Goal: Task Accomplishment & Management: Use online tool/utility

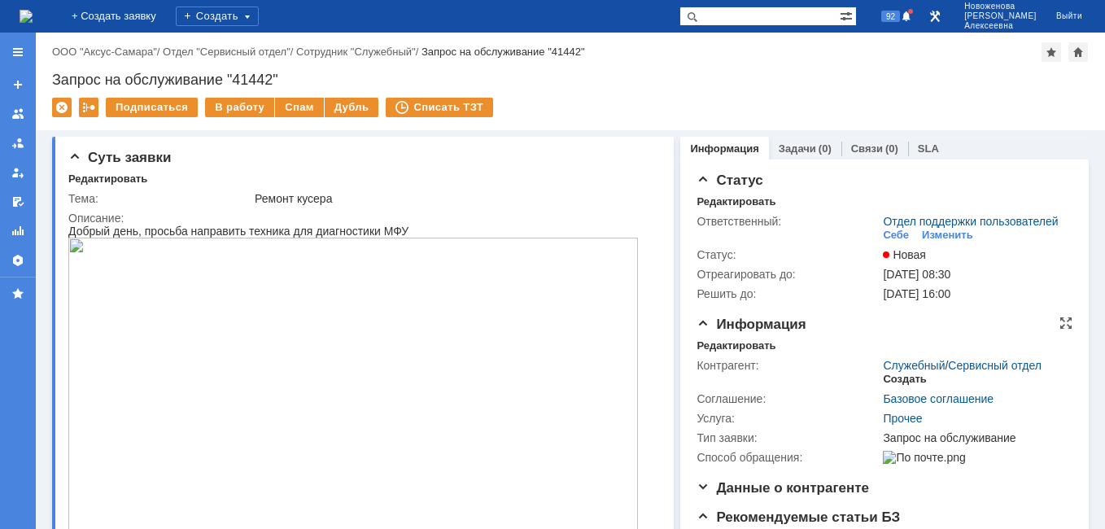
click at [902, 386] on div "Создать" at bounding box center [904, 379] width 43 height 13
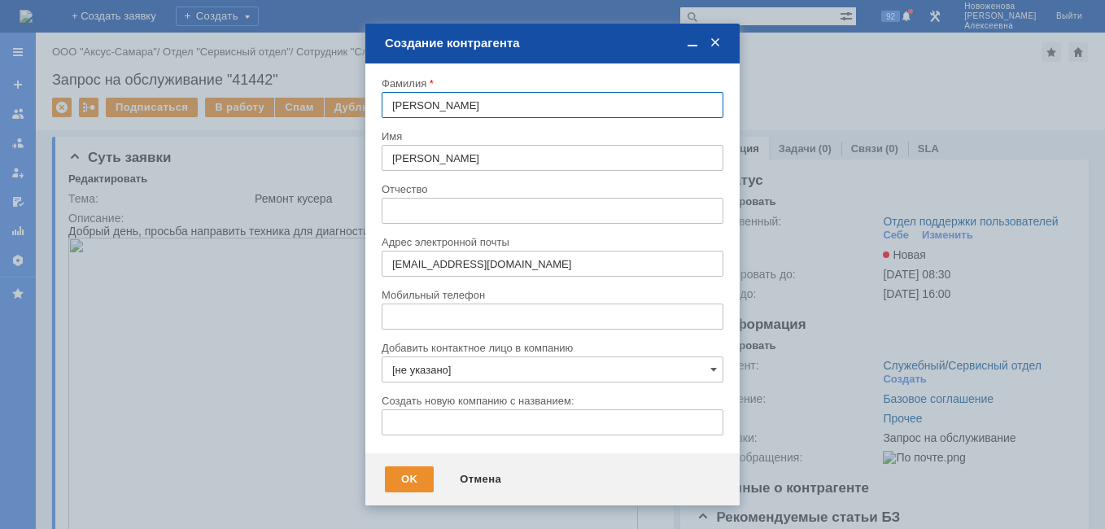
click at [716, 42] on span at bounding box center [715, 43] width 16 height 15
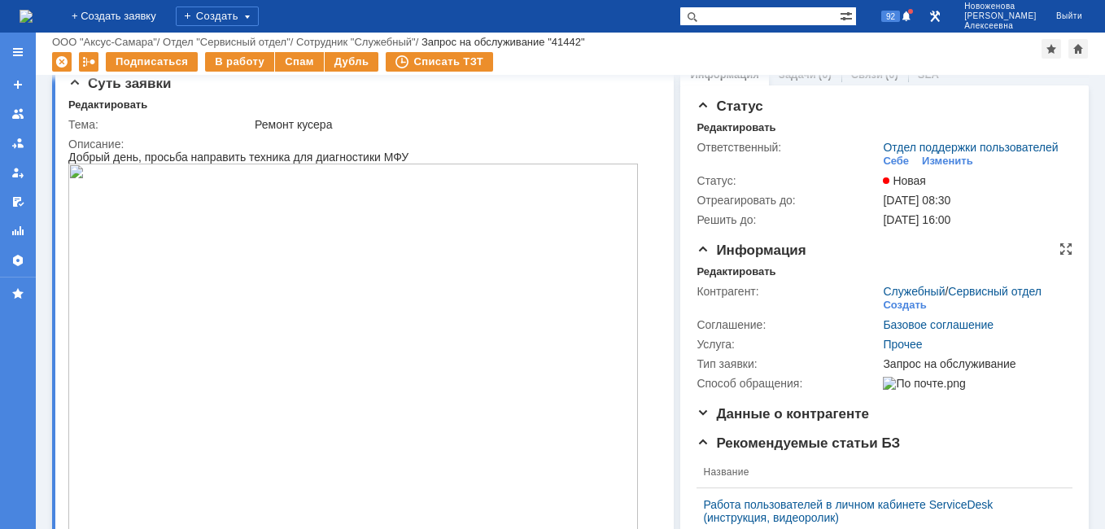
scroll to position [14, 0]
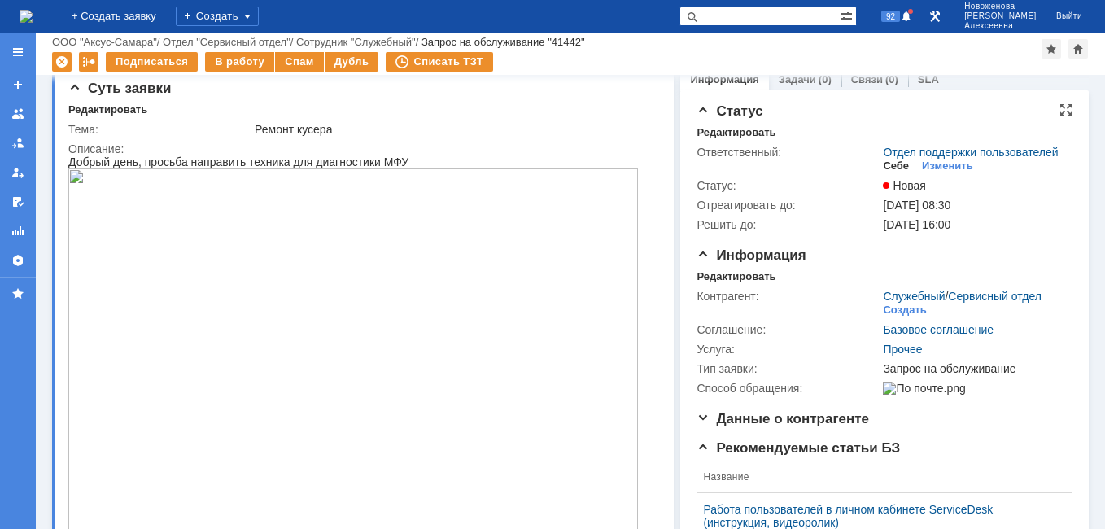
click at [886, 173] on div "Себе" at bounding box center [896, 166] width 26 height 13
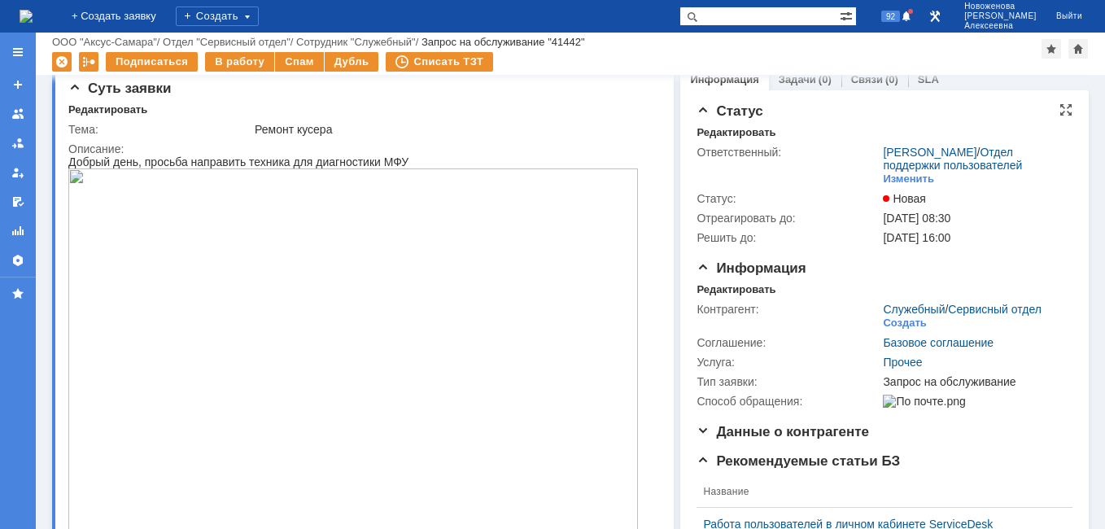
scroll to position [0, 0]
click at [240, 62] on div "В работу" at bounding box center [239, 62] width 69 height 20
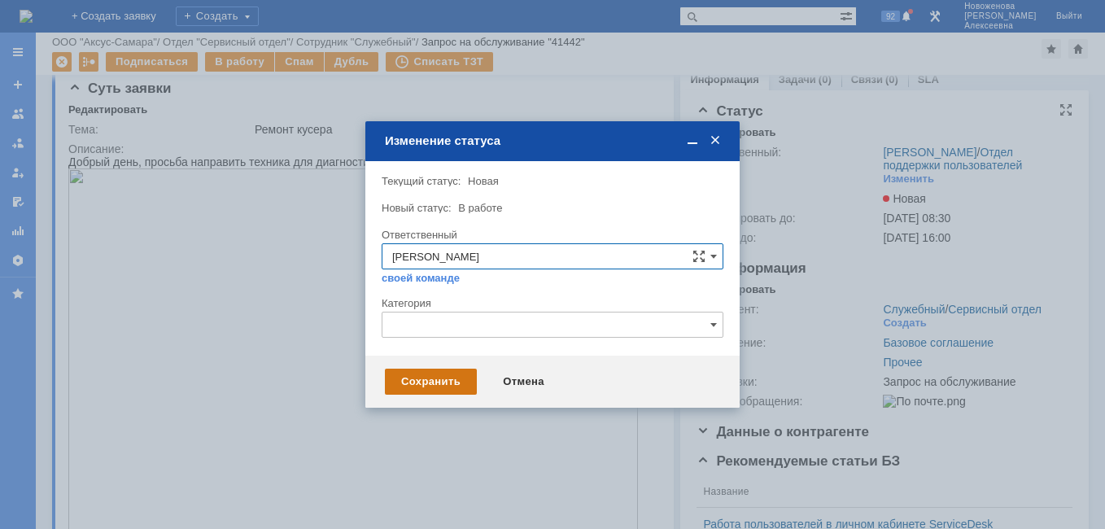
click at [425, 377] on div "Сохранить" at bounding box center [431, 382] width 92 height 26
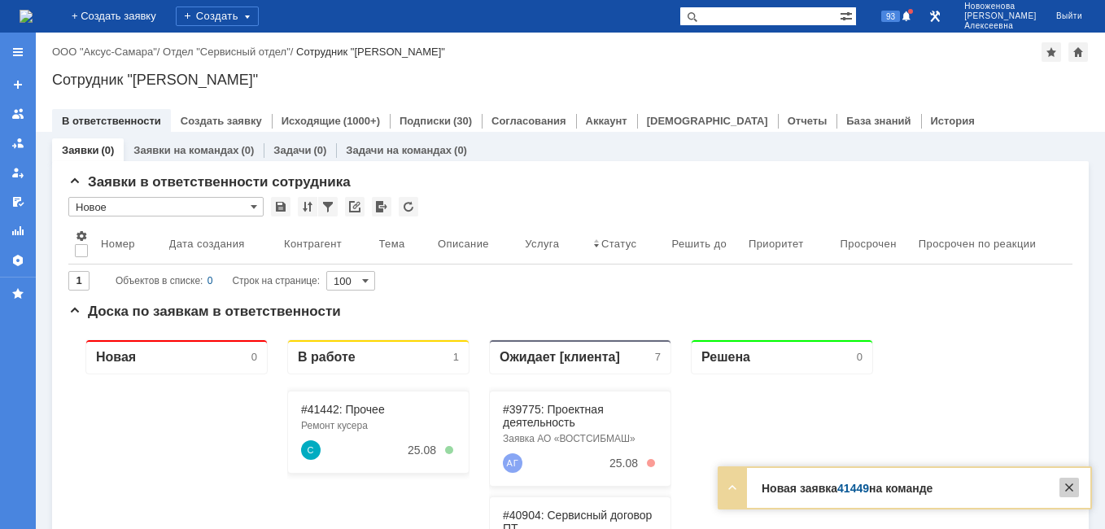
click at [1073, 485] on div at bounding box center [1070, 488] width 20 height 20
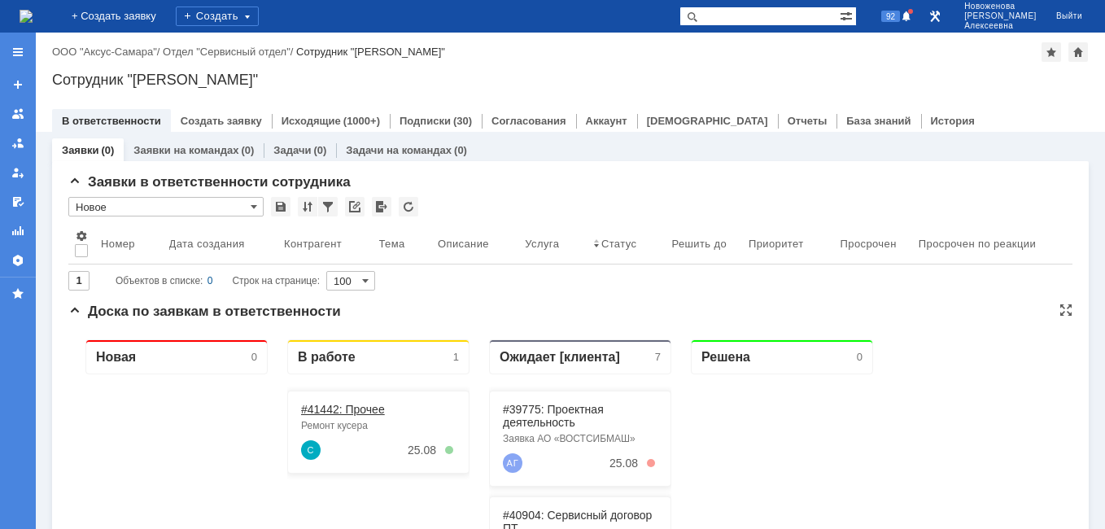
click at [335, 409] on link "#41442: Прочее" at bounding box center [343, 409] width 84 height 13
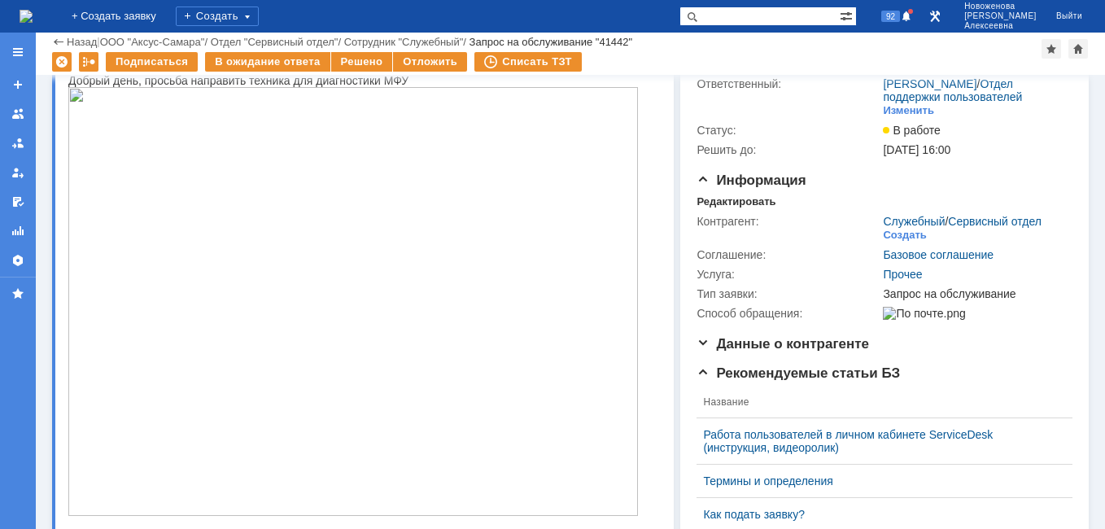
scroll to position [7, 0]
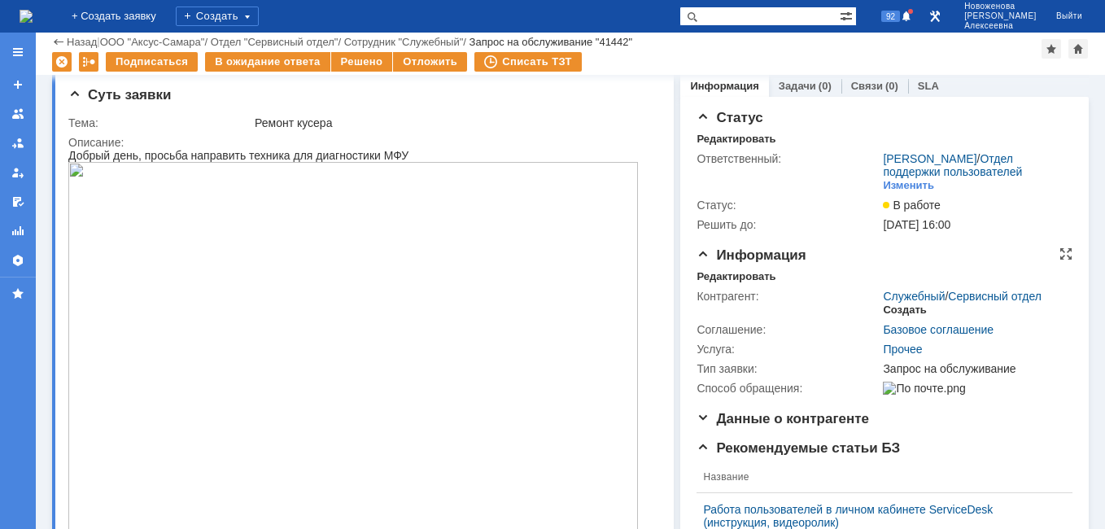
click at [898, 317] on div "Создать" at bounding box center [904, 310] width 43 height 13
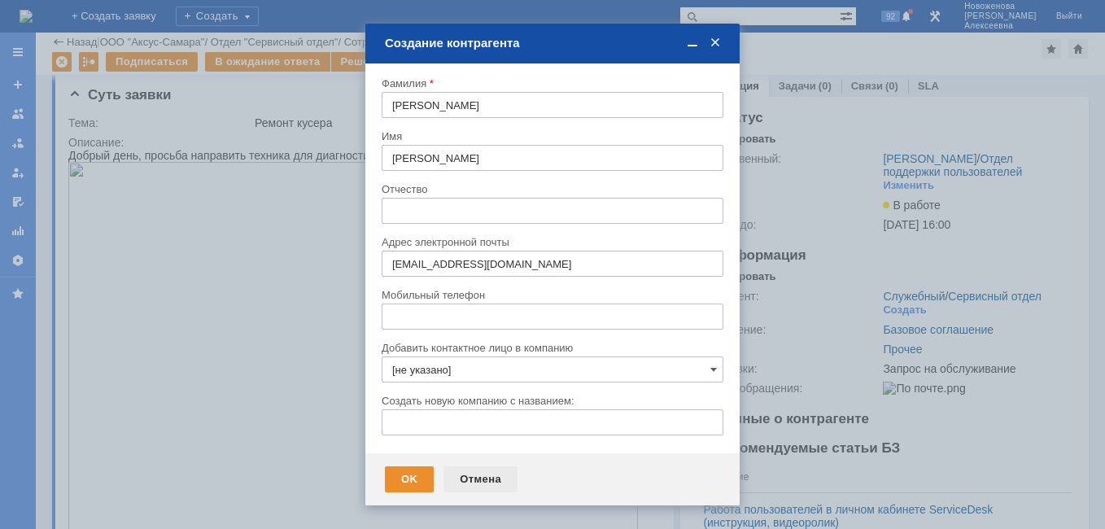
drag, startPoint x: 465, startPoint y: 482, endPoint x: 283, endPoint y: 316, distance: 246.0
click at [465, 482] on div "Отмена" at bounding box center [481, 479] width 74 height 26
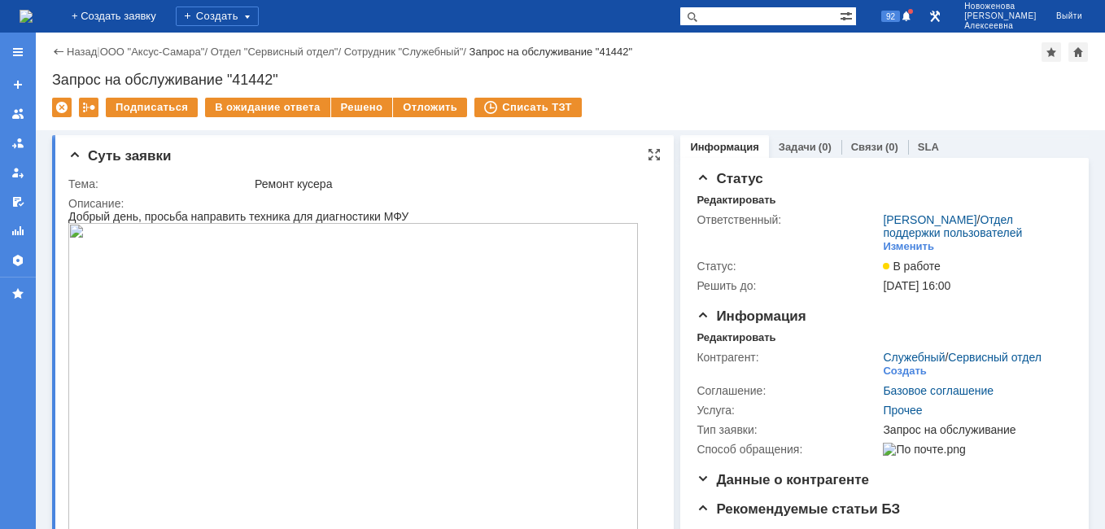
scroll to position [0, 0]
click at [894, 379] on div "Создать" at bounding box center [904, 372] width 43 height 13
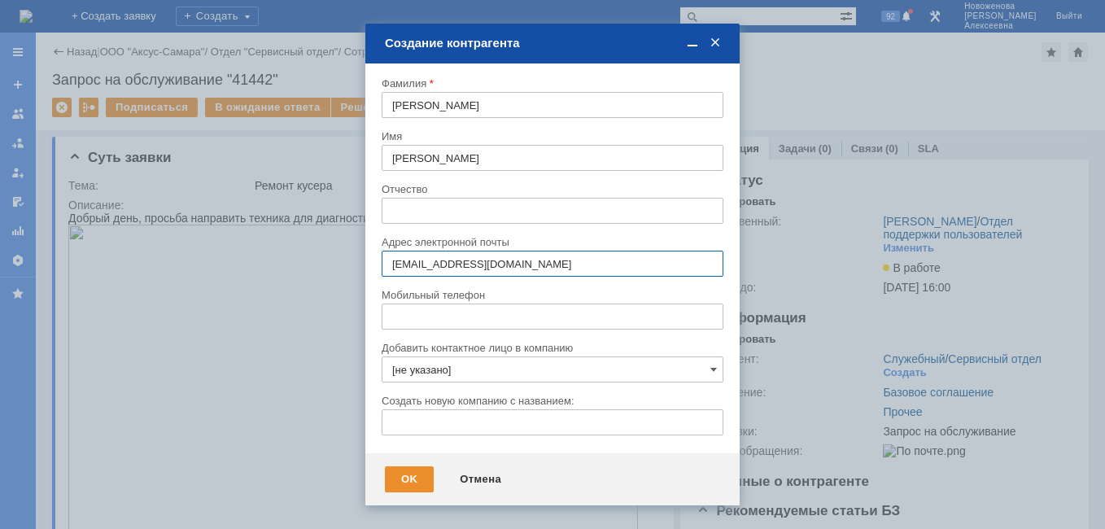
drag, startPoint x: 716, startPoint y: 47, endPoint x: 748, endPoint y: 44, distance: 31.9
click at [716, 49] on span at bounding box center [715, 43] width 16 height 15
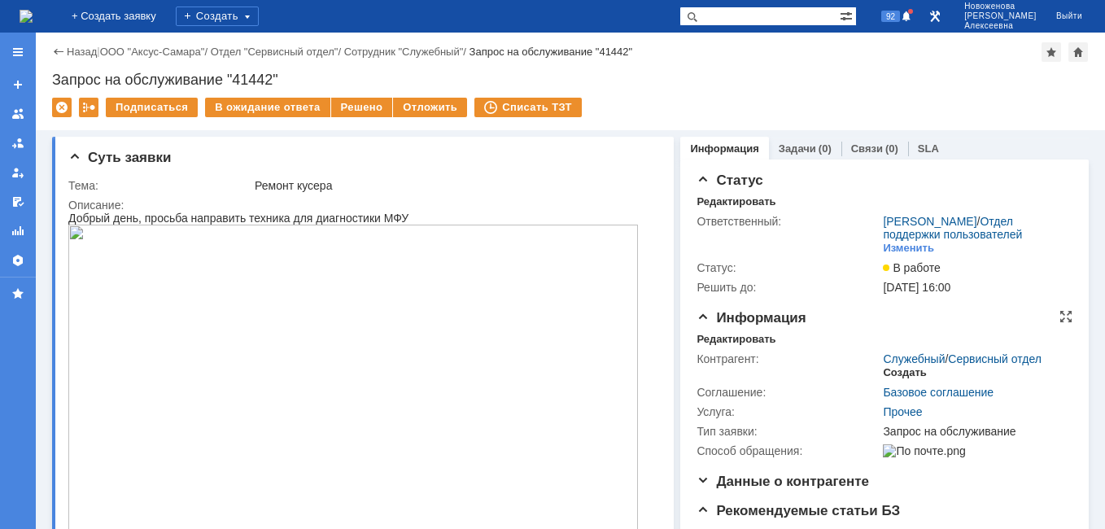
click at [899, 379] on div "Создать" at bounding box center [904, 372] width 43 height 13
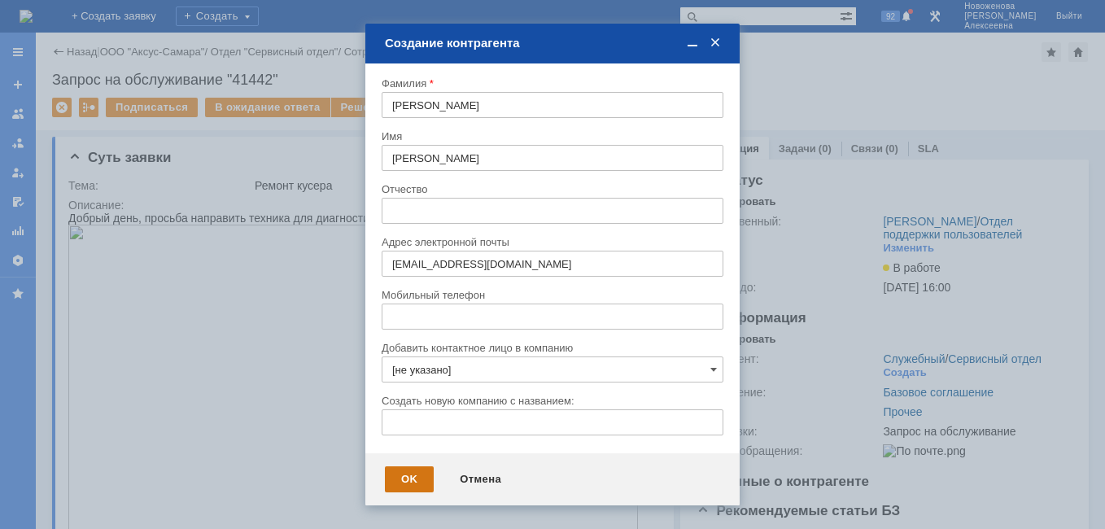
click at [408, 487] on div "OK" at bounding box center [409, 479] width 49 height 26
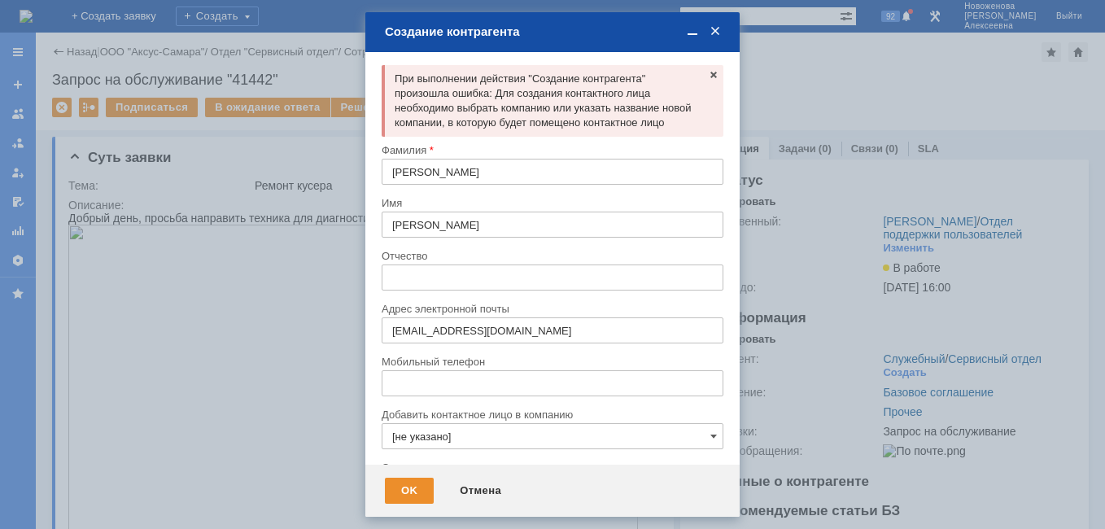
click at [714, 23] on div "Создание контрагента" at bounding box center [554, 32] width 339 height 19
click at [722, 33] on span at bounding box center [715, 31] width 16 height 15
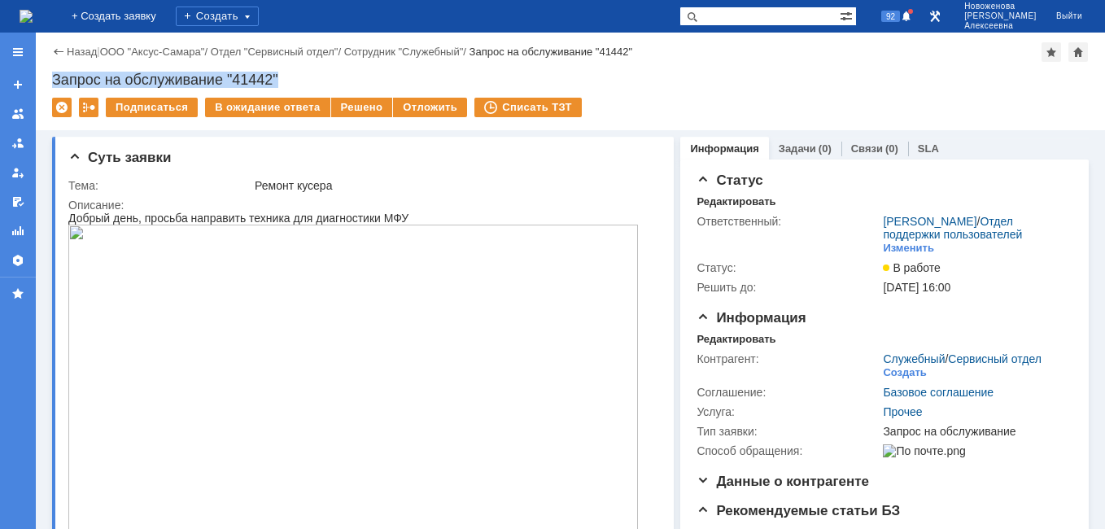
drag, startPoint x: 259, startPoint y: 78, endPoint x: 50, endPoint y: 86, distance: 209.4
click at [50, 86] on div "Назад | ООО "Аксус-Самара" / Отдел "Сервисный отдел" / Сотрудник "Служебный" / …" at bounding box center [571, 82] width 1070 height 98
copy div "Запрос на обслуживание "41442""
click at [33, 10] on img at bounding box center [26, 16] width 13 height 13
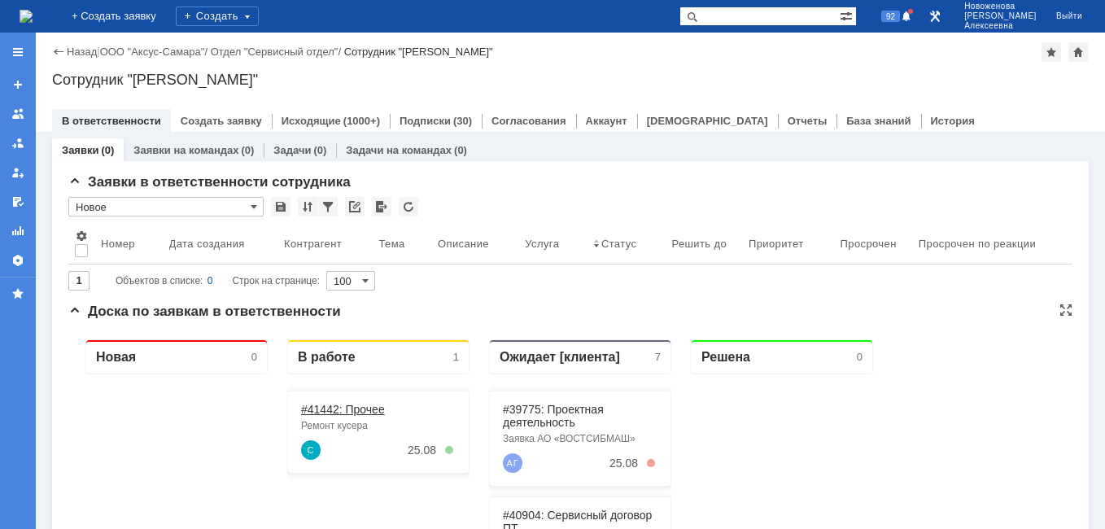
click at [326, 410] on link "#41442: Прочее" at bounding box center [343, 409] width 84 height 13
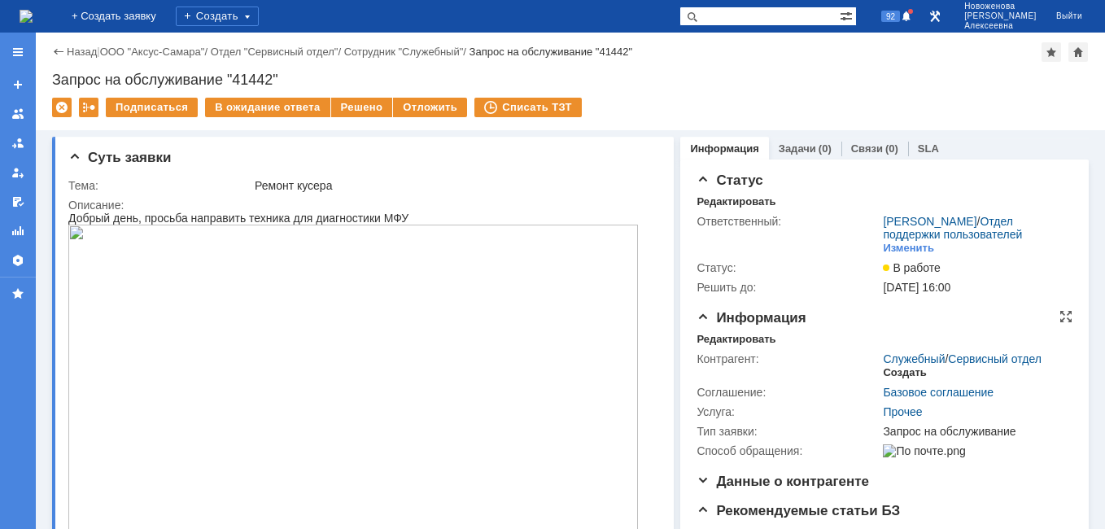
click at [901, 379] on div "Создать" at bounding box center [904, 372] width 43 height 13
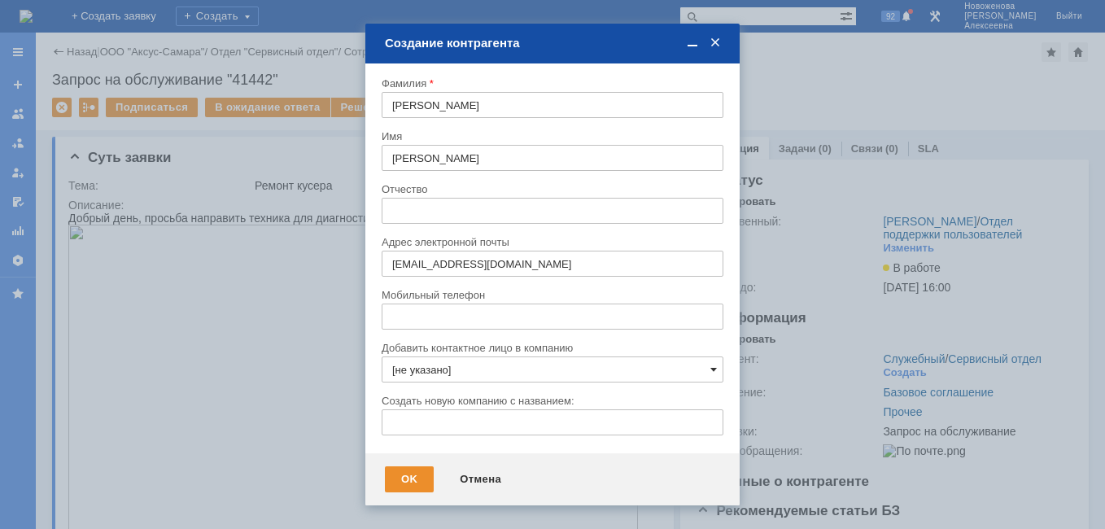
click at [715, 370] on span at bounding box center [714, 369] width 7 height 13
click at [417, 231] on tbody "Фамилия [PERSON_NAME] Имя [PERSON_NAME] Отчество Адрес электронной почты [EMAIL…" at bounding box center [553, 262] width 342 height 370
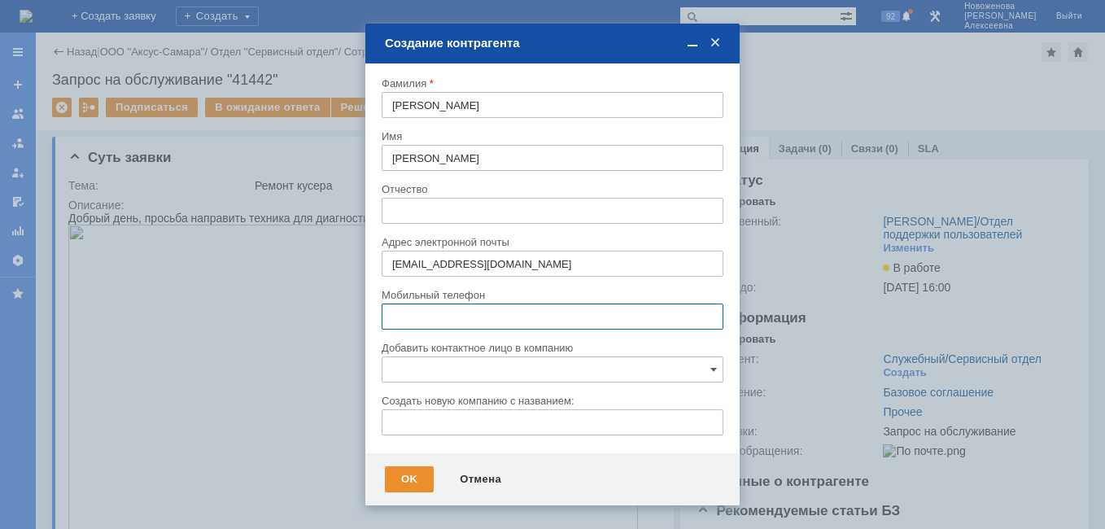
type input "[не указано]"
click at [419, 369] on input "[не указано]" at bounding box center [553, 370] width 342 height 26
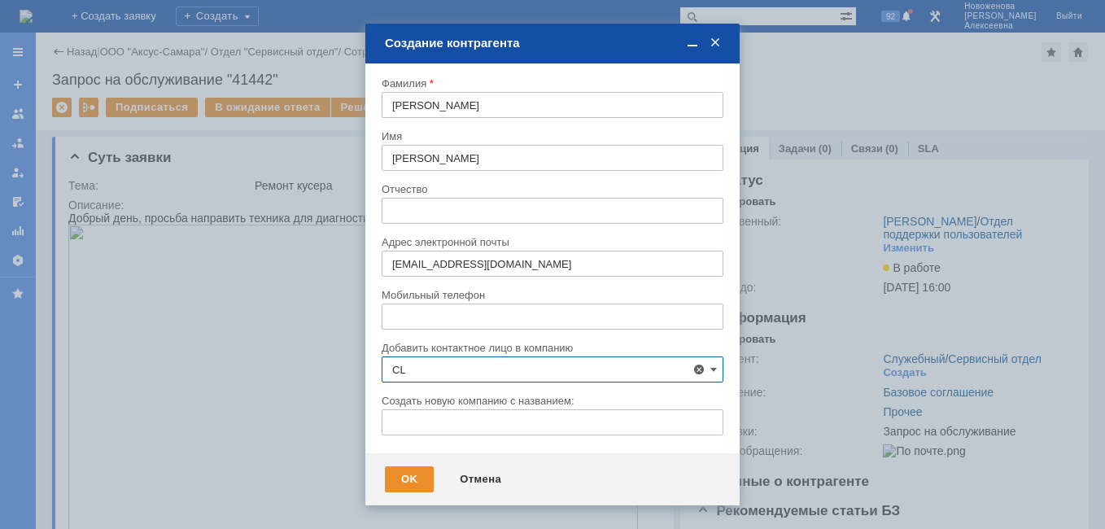
type input "C"
click at [467, 465] on div "ООО "СДГ"" at bounding box center [562, 463] width 301 height 13
type input "ООО "СДГ""
click at [409, 478] on div "OK" at bounding box center [409, 479] width 49 height 26
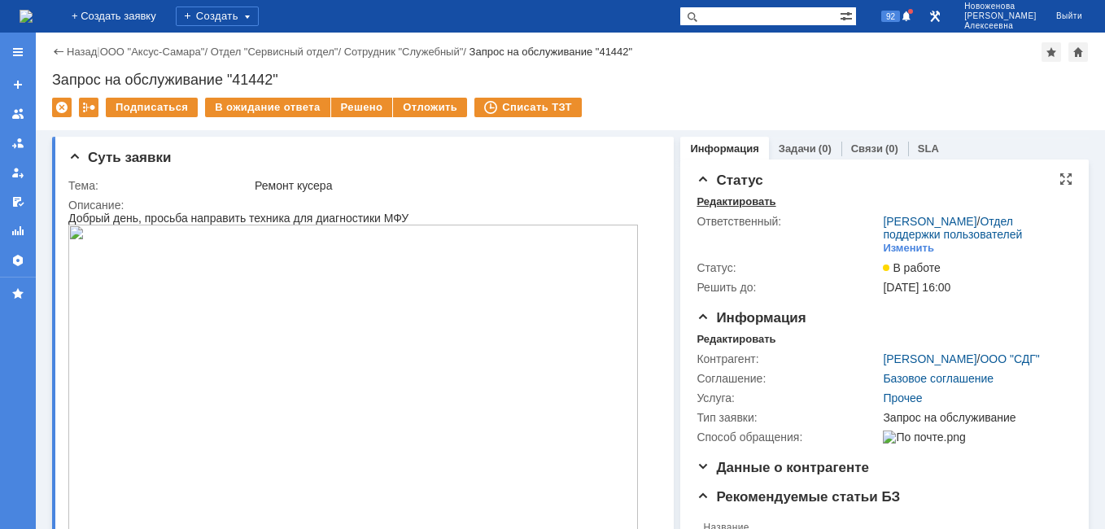
click at [716, 202] on div "Редактировать" at bounding box center [736, 201] width 79 height 13
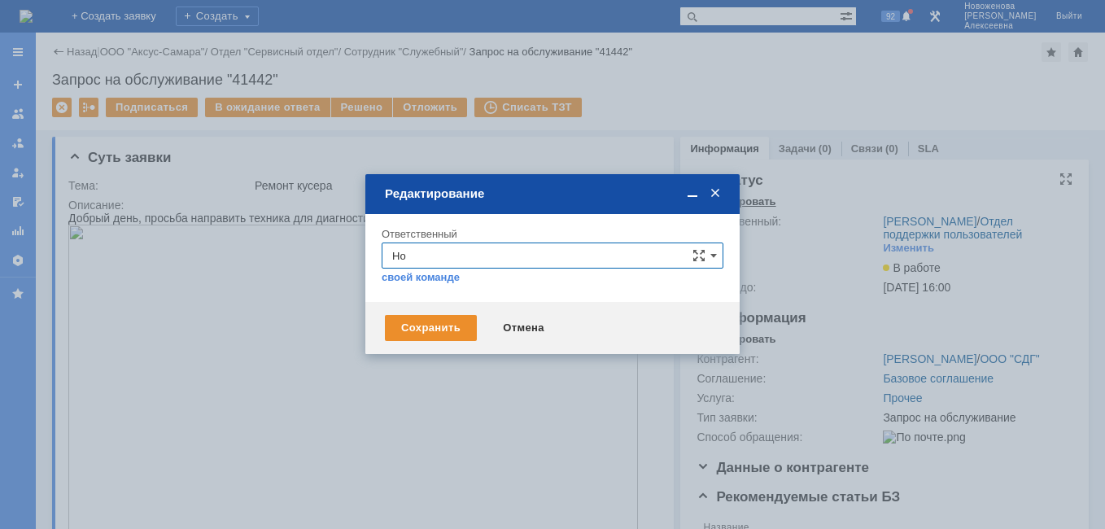
type input "[PERSON_NAME]"
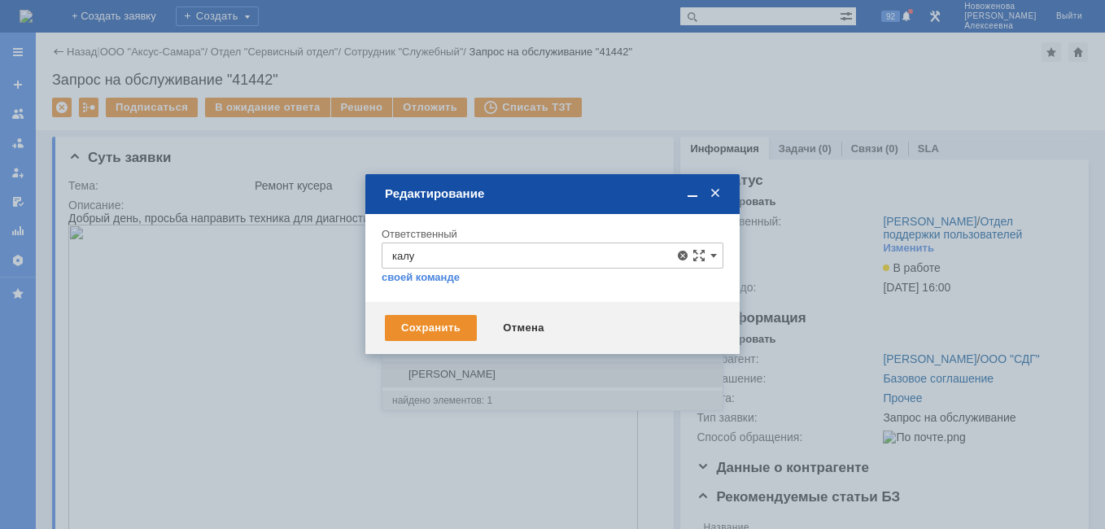
click at [449, 371] on span "[PERSON_NAME]" at bounding box center [552, 374] width 321 height 13
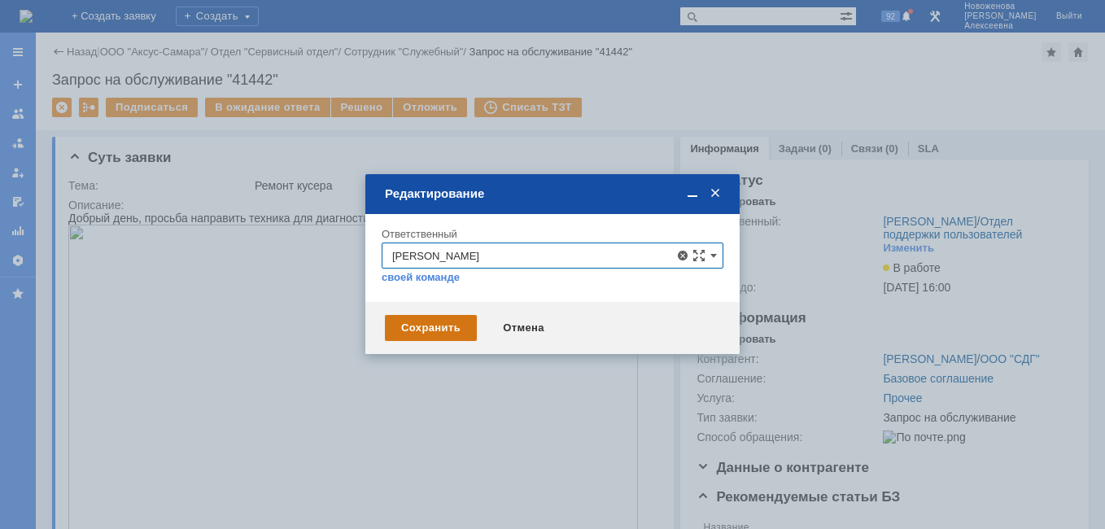
type input "[PERSON_NAME]"
click at [435, 318] on div "Сохранить" at bounding box center [431, 328] width 92 height 26
